Goal: Check status: Check status

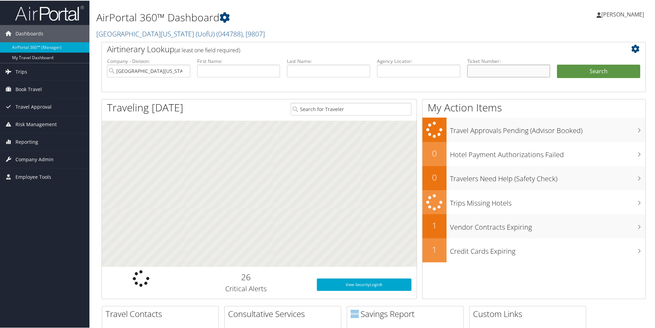
click at [497, 71] on input "text" at bounding box center [508, 70] width 83 height 13
paste input "0067307806552"
type input "0067307806552"
click at [572, 72] on button "Search" at bounding box center [598, 71] width 83 height 14
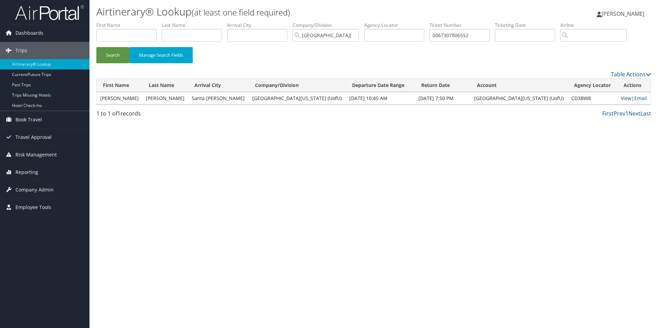
click at [621, 98] on link "View" at bounding box center [626, 98] width 11 height 7
drag, startPoint x: 479, startPoint y: 37, endPoint x: 400, endPoint y: 34, distance: 79.2
click at [400, 22] on ul "First Name Last Name Departure City Arrival City Company/Division University Of…" at bounding box center [373, 22] width 555 height 0
paste input "145968980"
type input "0067145968980"
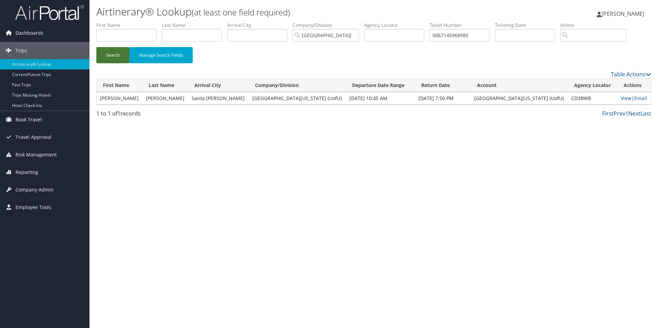
click at [123, 54] on button "Search" at bounding box center [112, 55] width 33 height 16
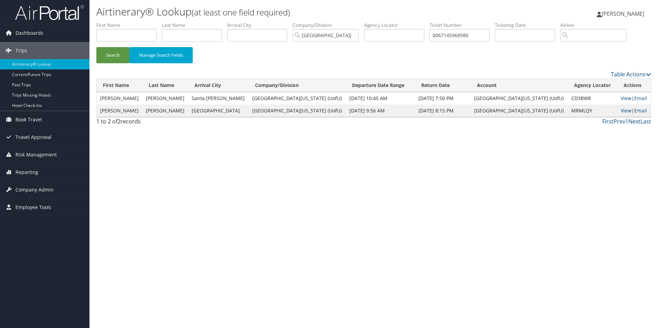
click at [621, 110] on link "View" at bounding box center [626, 110] width 11 height 7
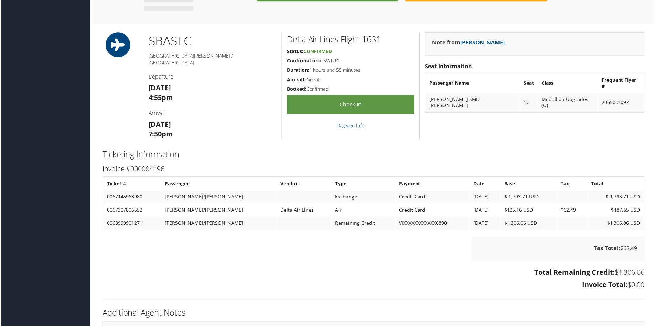
scroll to position [447, 0]
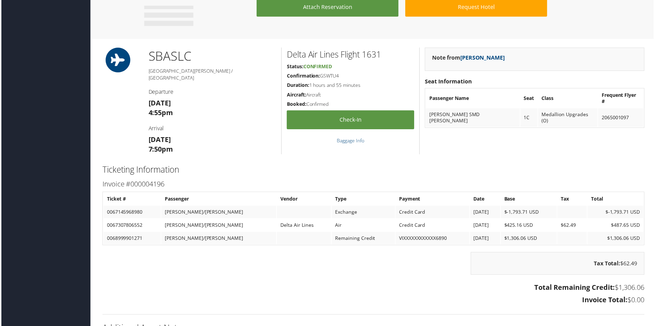
click at [135, 224] on td "0067307806552" at bounding box center [131, 226] width 57 height 12
copy td "0067307806552"
click at [127, 213] on td "0067145968980" at bounding box center [131, 213] width 57 height 12
click at [128, 212] on td "0067145968980" at bounding box center [131, 213] width 57 height 12
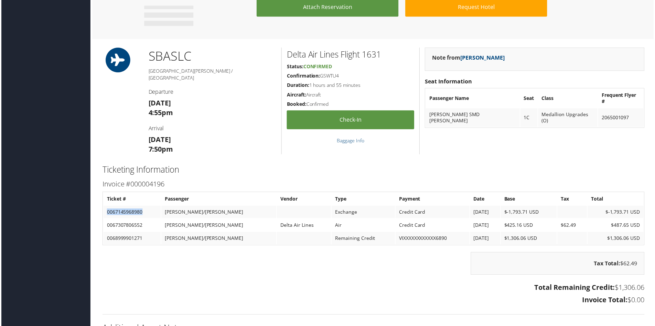
copy td "0067145968980"
click at [373, 299] on h3 "Invoice Total: $0.00" at bounding box center [374, 301] width 545 height 10
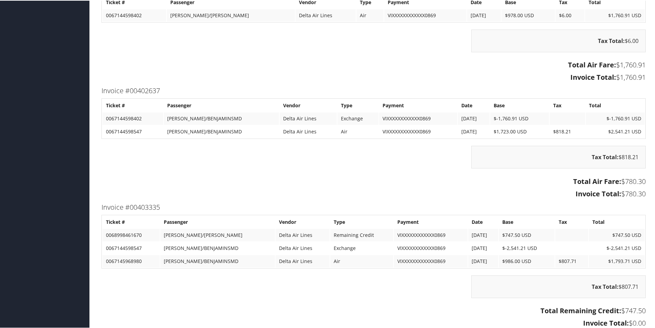
scroll to position [1342, 0]
